Goal: Download file/media

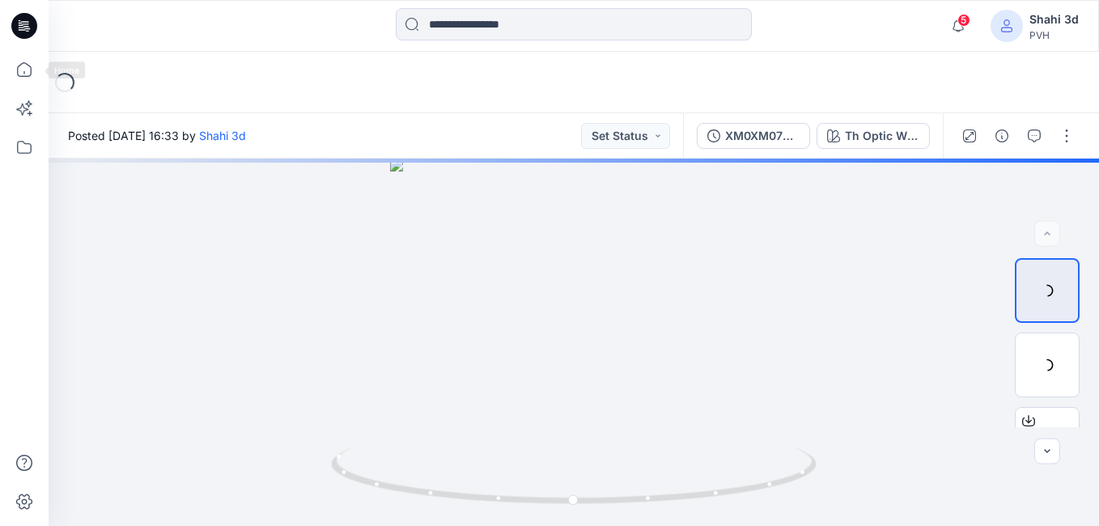
click at [26, 15] on icon at bounding box center [24, 26] width 26 height 26
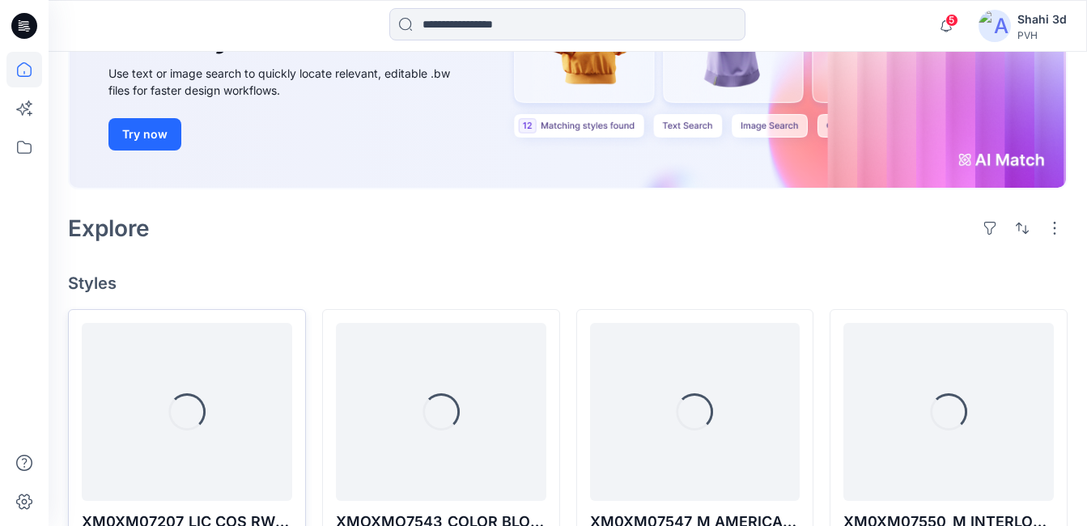
scroll to position [324, 0]
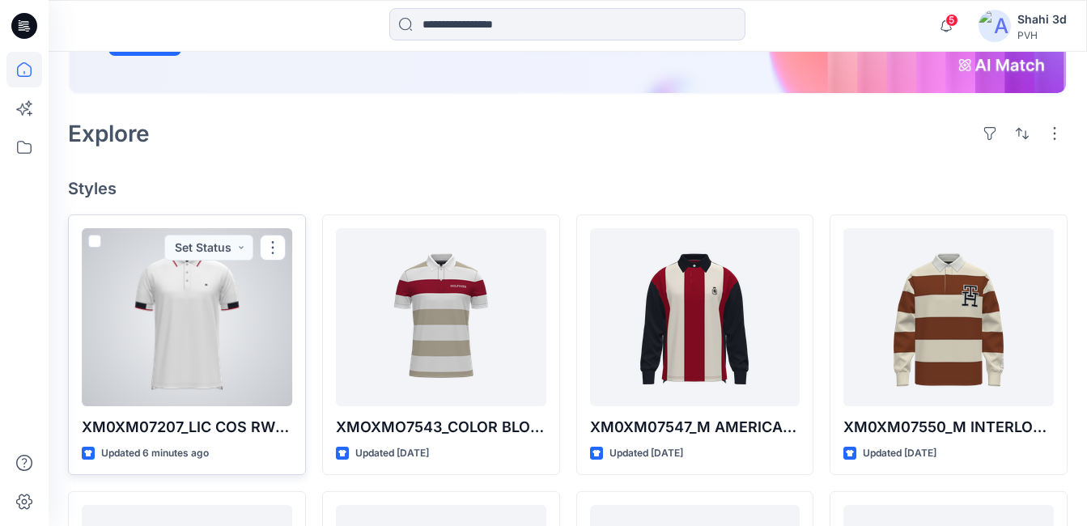
click at [205, 306] on div at bounding box center [187, 317] width 211 height 178
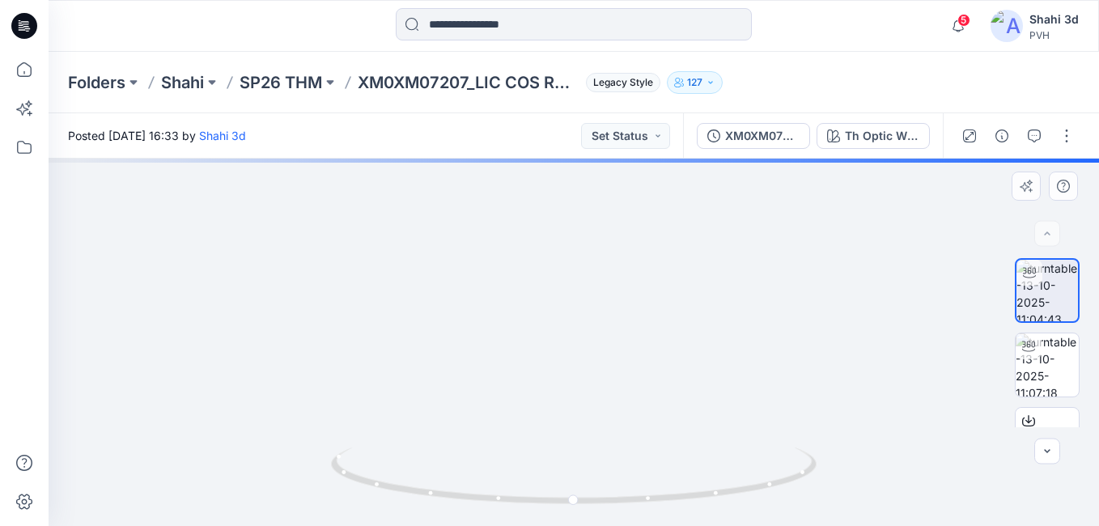
drag, startPoint x: 608, startPoint y: 426, endPoint x: 618, endPoint y: 334, distance: 92.8
click at [615, 188] on img at bounding box center [575, 69] width 1330 height 914
drag, startPoint x: 594, startPoint y: 432, endPoint x: 598, endPoint y: 247, distance: 185.4
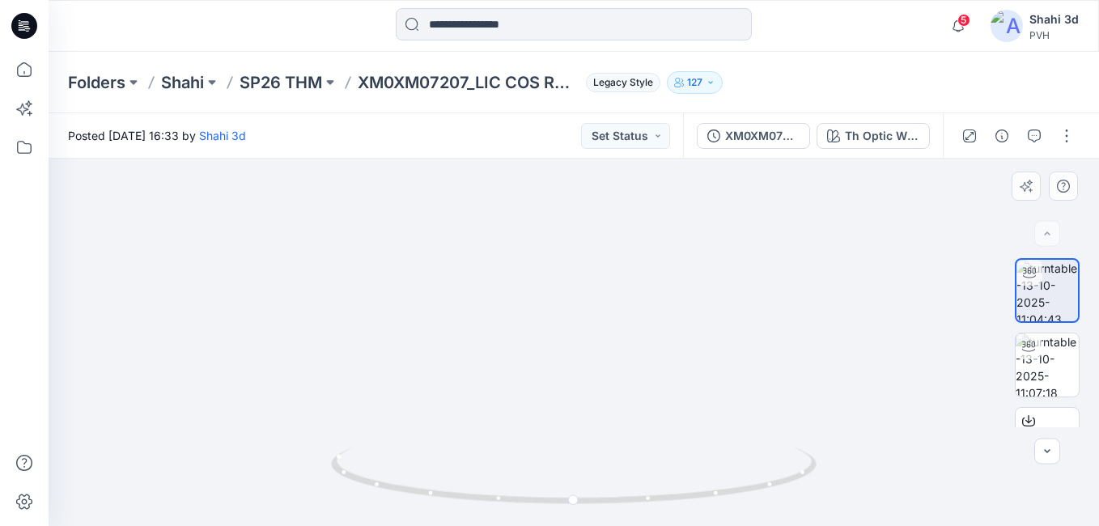
drag, startPoint x: 580, startPoint y: 291, endPoint x: 593, endPoint y: 375, distance: 85.2
drag, startPoint x: 600, startPoint y: 397, endPoint x: 609, endPoint y: 469, distance: 72.6
click at [601, 516] on div at bounding box center [574, 343] width 1051 height 368
drag, startPoint x: 635, startPoint y: 334, endPoint x: 634, endPoint y: 374, distance: 40.5
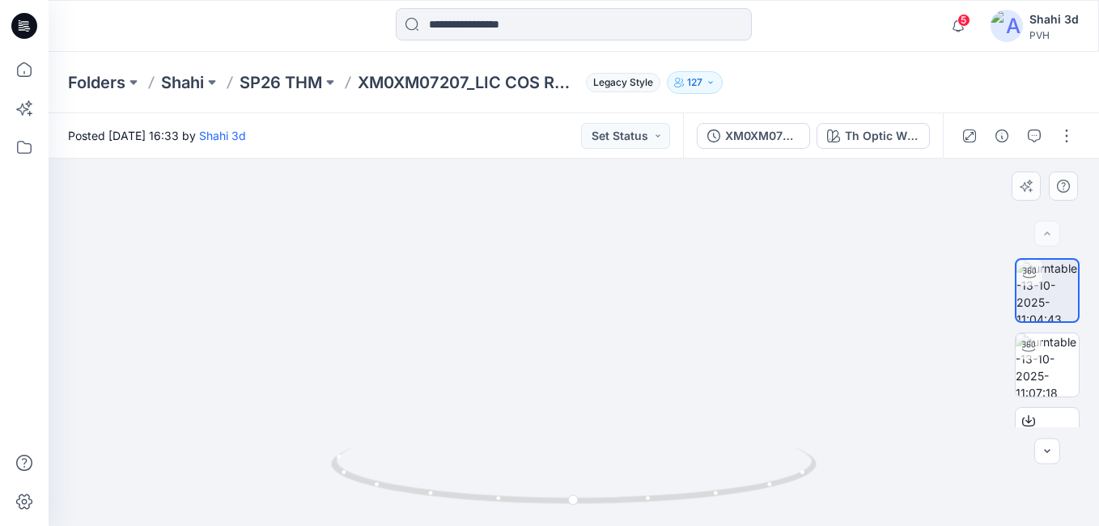
click at [634, 381] on img at bounding box center [574, 41] width 1330 height 972
drag, startPoint x: 635, startPoint y: 303, endPoint x: 627, endPoint y: 394, distance: 91.8
click at [634, 410] on img at bounding box center [574, 66] width 1330 height 921
click at [622, 350] on img at bounding box center [573, 126] width 1330 height 801
click at [1055, 361] on img at bounding box center [1047, 365] width 63 height 63
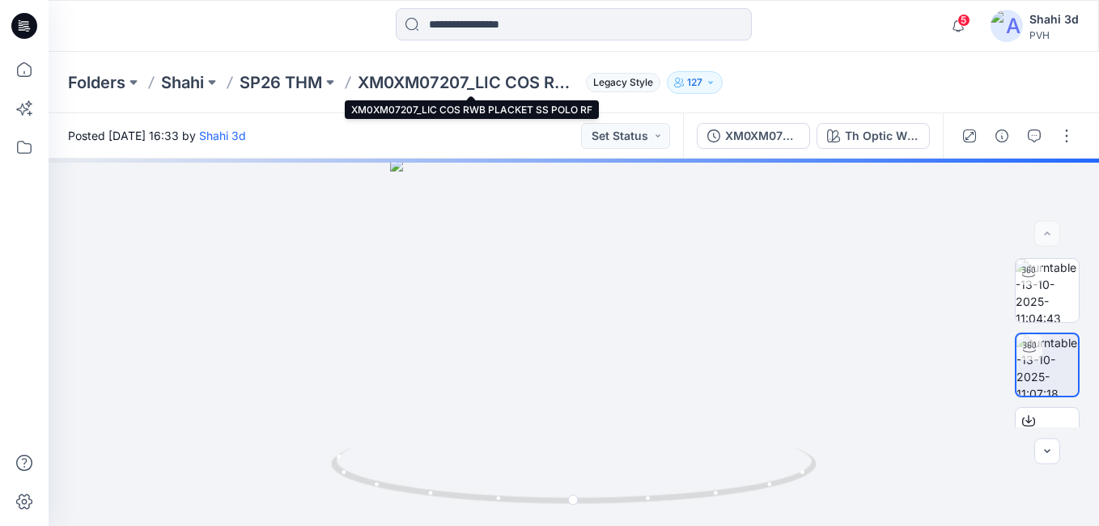
click at [400, 76] on p "XM0XM07207_LIC COS RWB PLACKET SS POLO RF" at bounding box center [469, 82] width 222 height 23
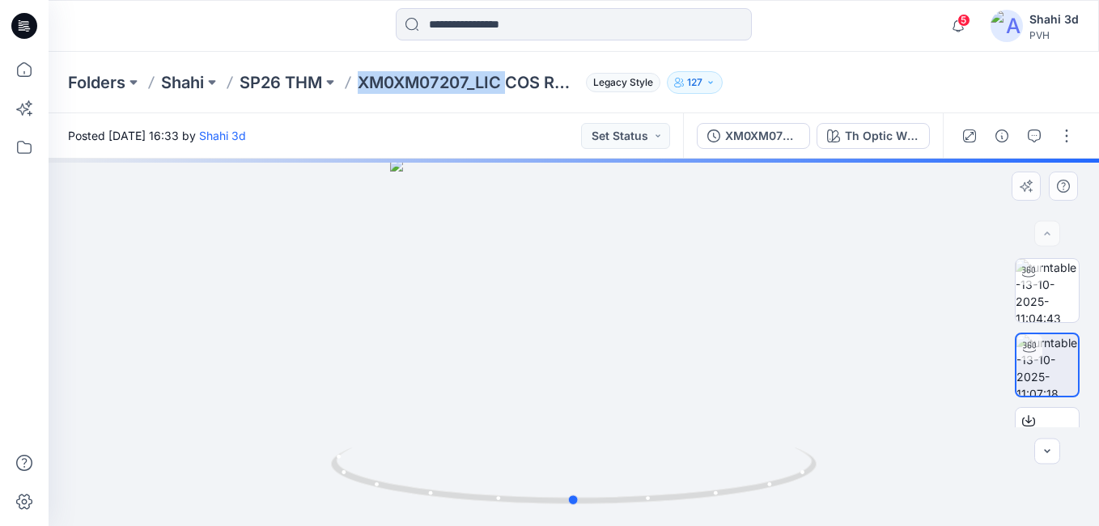
drag, startPoint x: 400, startPoint y: 76, endPoint x: 517, endPoint y: 164, distance: 146.4
click at [517, 164] on div at bounding box center [574, 343] width 1051 height 368
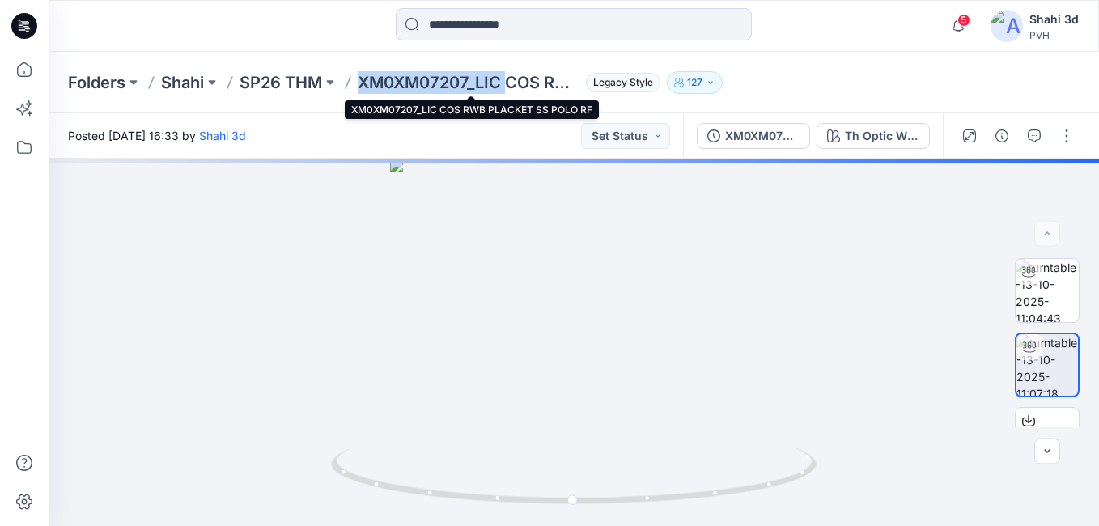
click at [453, 82] on p "XM0XM07207_LIC COS RWB PLACKET SS POLO RF" at bounding box center [469, 82] width 222 height 23
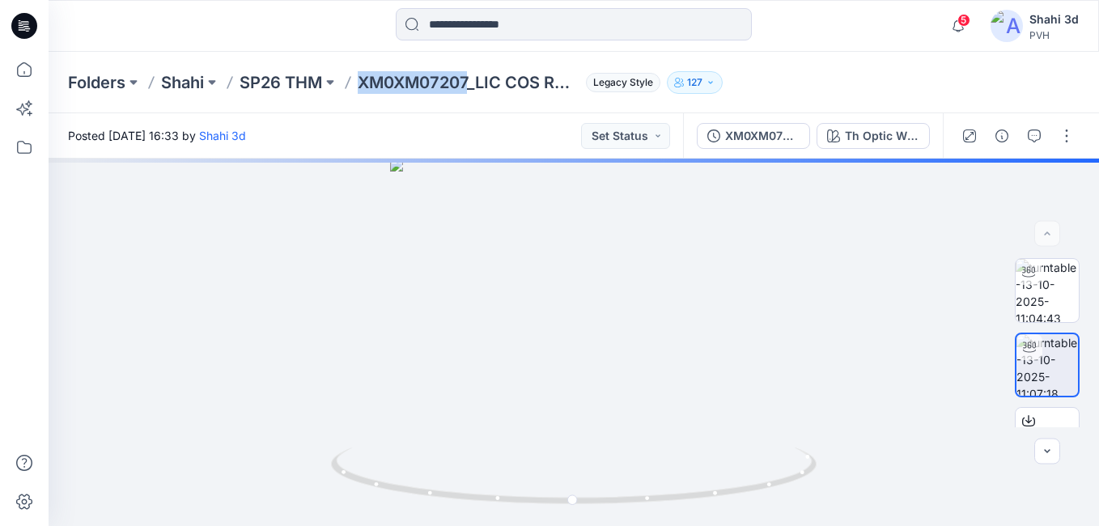
drag, startPoint x: 470, startPoint y: 79, endPoint x: 351, endPoint y: 91, distance: 118.8
click at [352, 90] on div "Folders Shahi SP26 THM XM0XM07207_LIC COS RWB PLACKET SS POLO RF Legacy Style 1…" at bounding box center [511, 82] width 886 height 23
copy p "XM0XM07207"
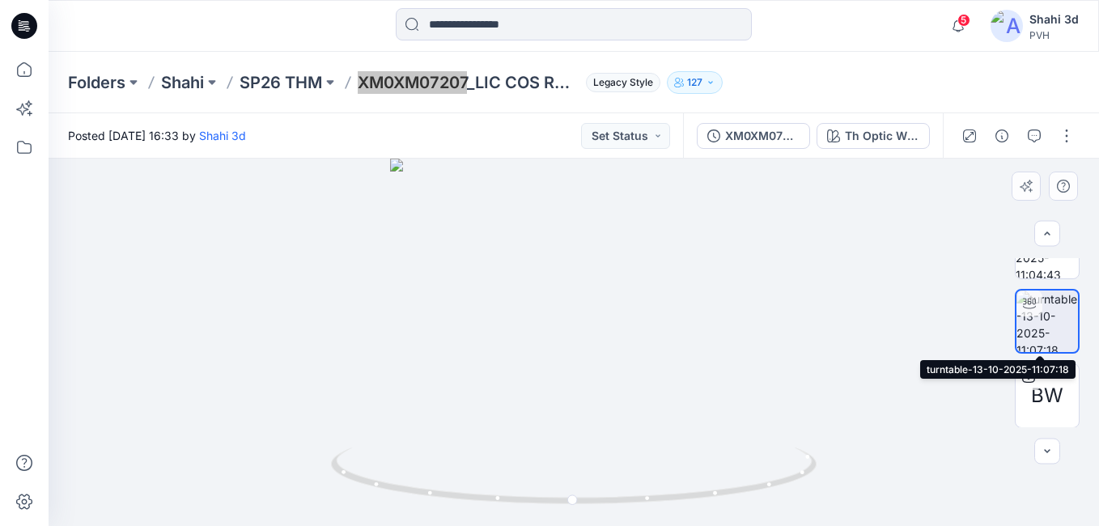
scroll to position [45, 0]
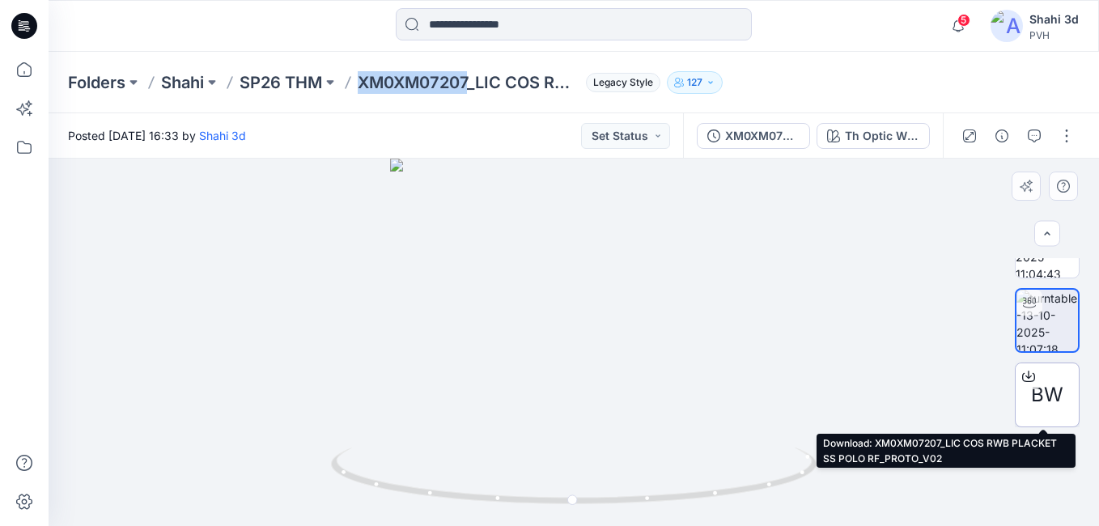
click at [1041, 392] on span "BW" at bounding box center [1047, 395] width 32 height 29
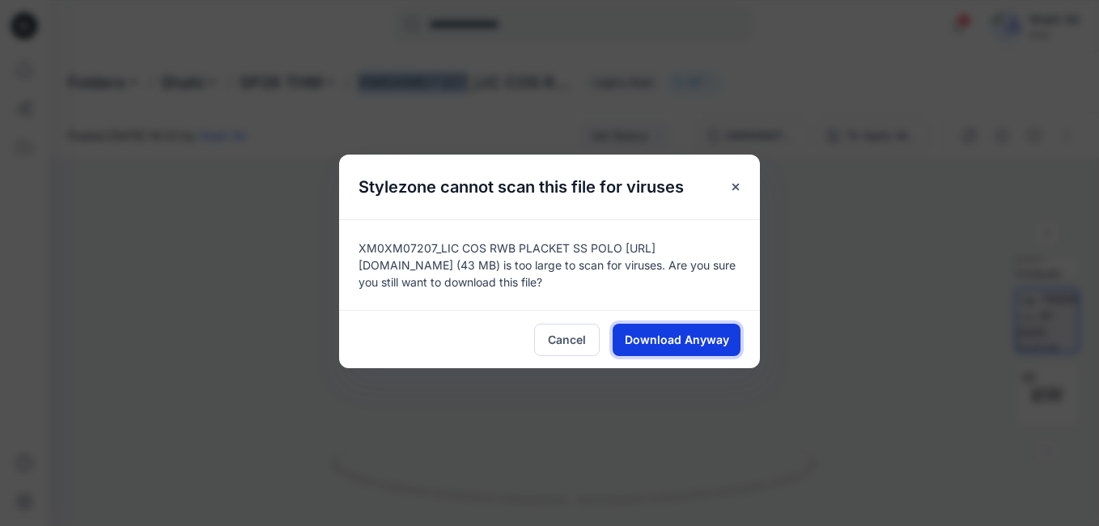
click at [640, 329] on button "Download Anyway" at bounding box center [677, 340] width 128 height 32
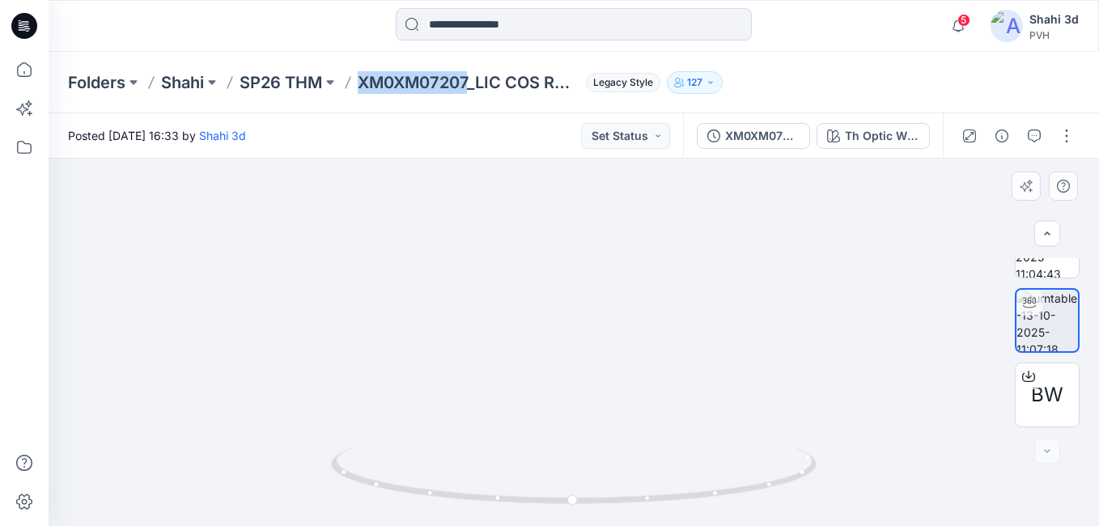
drag, startPoint x: 598, startPoint y: 310, endPoint x: 599, endPoint y: 211, distance: 98.8
click at [598, 211] on img at bounding box center [569, 109] width 1090 height 833
drag, startPoint x: 619, startPoint y: 345, endPoint x: 620, endPoint y: 239, distance: 106.1
click at [620, 239] on img at bounding box center [569, 91] width 1090 height 870
drag, startPoint x: 572, startPoint y: 500, endPoint x: 441, endPoint y: 499, distance: 130.4
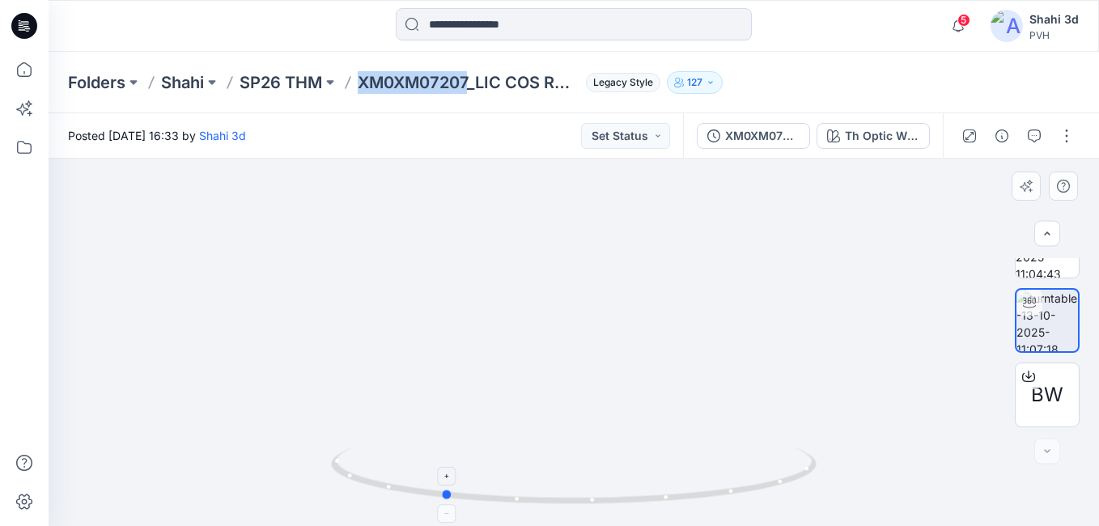
click at [441, 499] on icon at bounding box center [576, 478] width 490 height 61
drag, startPoint x: 545, startPoint y: 425, endPoint x: 496, endPoint y: 318, distance: 117.4
drag, startPoint x: 615, startPoint y: 500, endPoint x: 813, endPoint y: 494, distance: 198.4
click at [813, 494] on icon at bounding box center [576, 478] width 490 height 61
